Goal: Information Seeking & Learning: Understand process/instructions

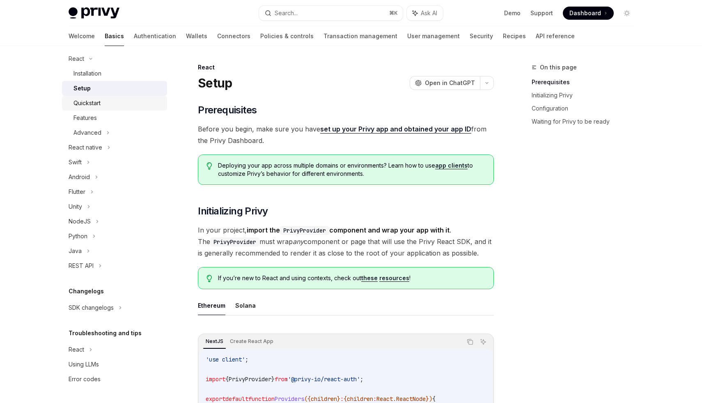
click at [98, 107] on div "Quickstart" at bounding box center [87, 103] width 27 height 10
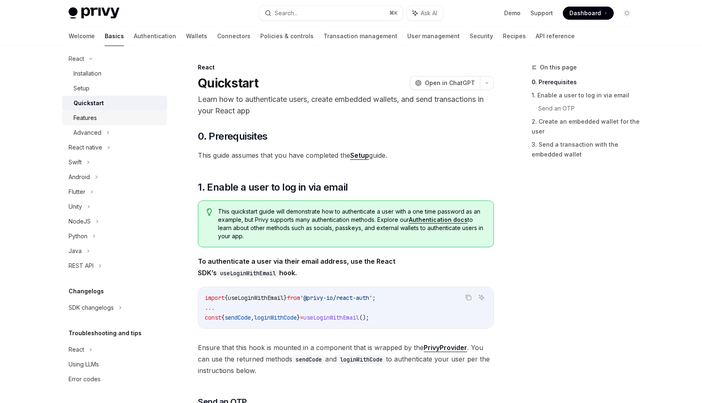
click at [92, 119] on div "Features" at bounding box center [85, 118] width 23 height 10
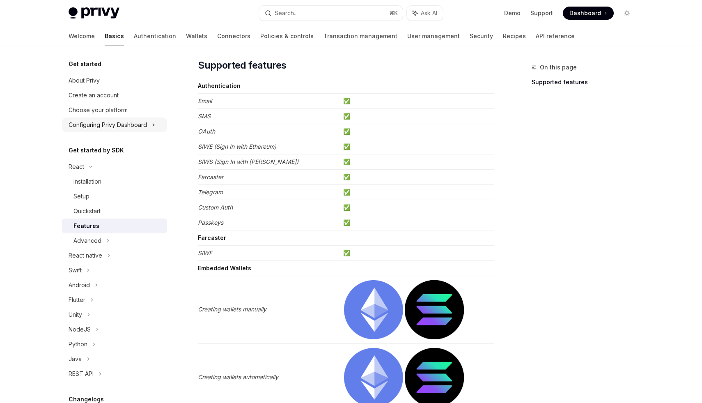
scroll to position [53, 0]
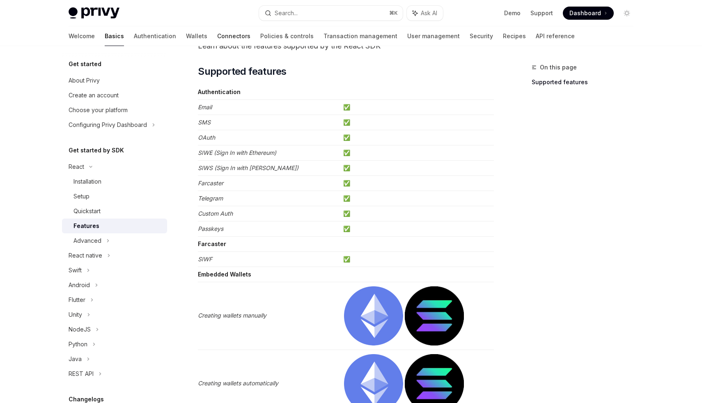
click at [217, 41] on link "Connectors" at bounding box center [233, 36] width 33 height 20
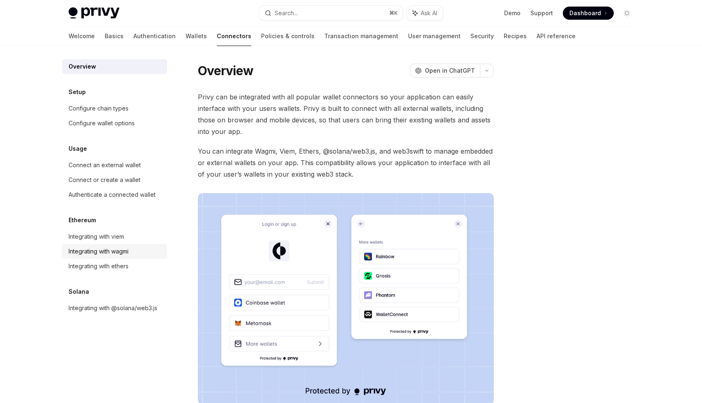
click at [82, 250] on div "Integrating with wagmi" at bounding box center [99, 251] width 60 height 10
type textarea "*"
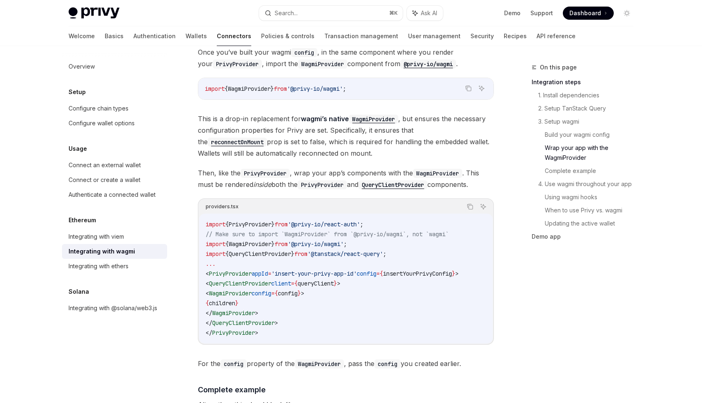
scroll to position [1143, 0]
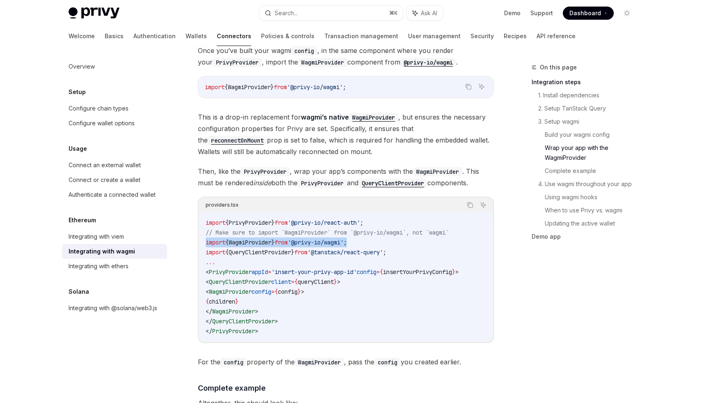
drag, startPoint x: 205, startPoint y: 235, endPoint x: 422, endPoint y: 237, distance: 217.3
click at [422, 237] on div "import { PrivyProvider } from '@privy-io/react-auth' ; // Make sure to import `…" at bounding box center [346, 277] width 294 height 130
copy span "import { WagmiProvider } from '@privy-io/wagmi' ;"
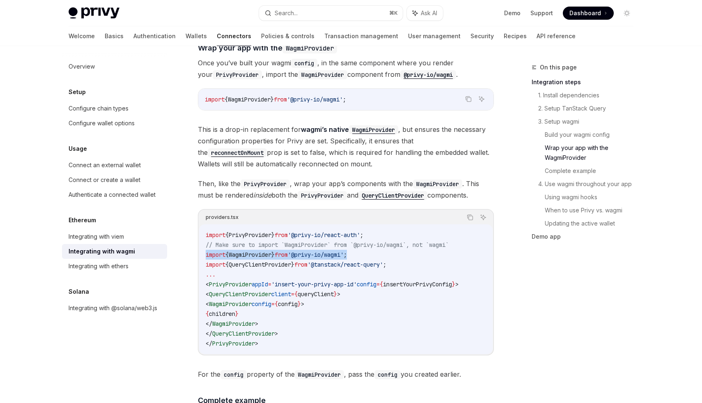
scroll to position [1130, 0]
click at [378, 126] on code "WagmiProvider" at bounding box center [373, 130] width 49 height 9
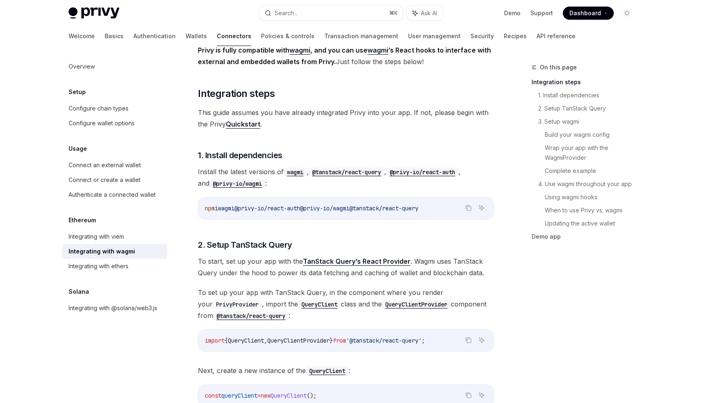
scroll to position [75, 0]
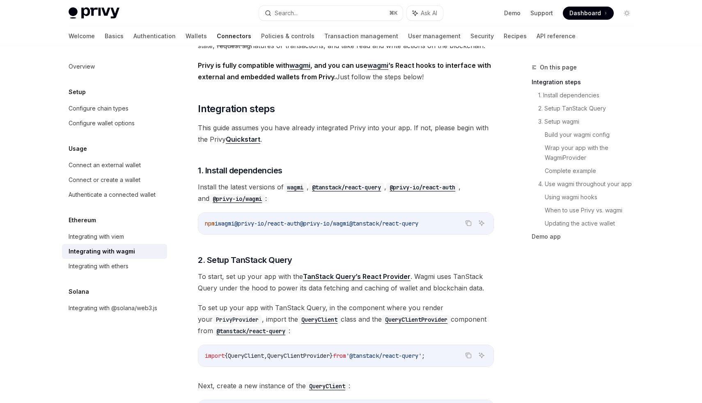
drag, startPoint x: 205, startPoint y: 223, endPoint x: 461, endPoint y: 225, distance: 255.9
click at [460, 225] on code "npm i wagmi @privy-io/react-auth @privy-io/wagmi @tanstack/react-query" at bounding box center [346, 224] width 282 height 10
click at [472, 223] on icon "Copy the contents from the code block" at bounding box center [468, 223] width 7 height 7
click at [469, 223] on icon "Copy the contents from the code block" at bounding box center [468, 223] width 7 height 7
